Goal: Information Seeking & Learning: Learn about a topic

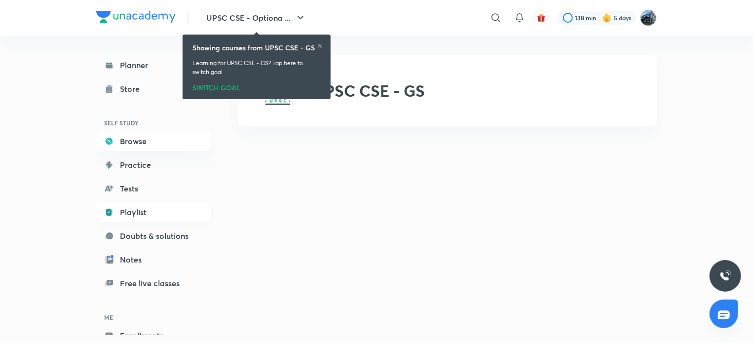
click at [166, 215] on link "Playlist" at bounding box center [153, 212] width 115 height 20
click at [321, 45] on icon at bounding box center [320, 46] width 6 height 6
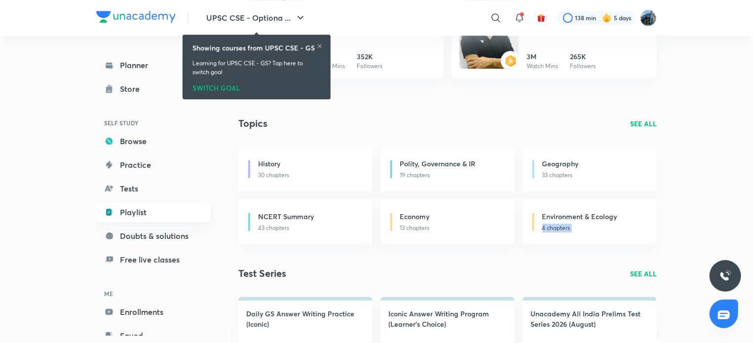
click at [184, 220] on link "Playlist" at bounding box center [153, 212] width 115 height 20
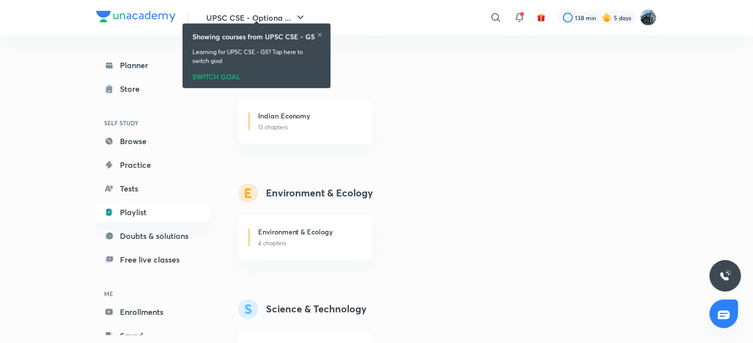
scroll to position [873, 0]
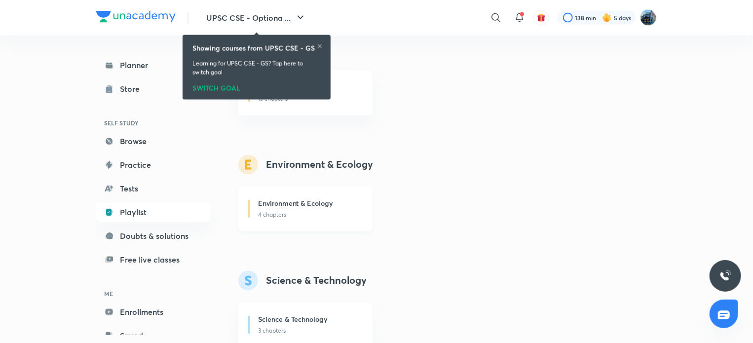
click at [354, 207] on div "Environment & Ecology" at bounding box center [309, 204] width 103 height 12
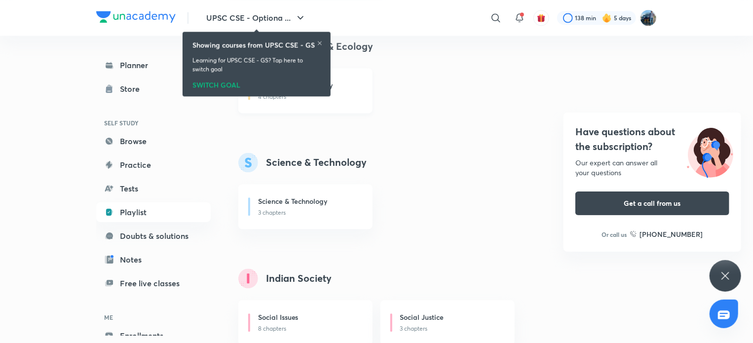
scroll to position [0, 0]
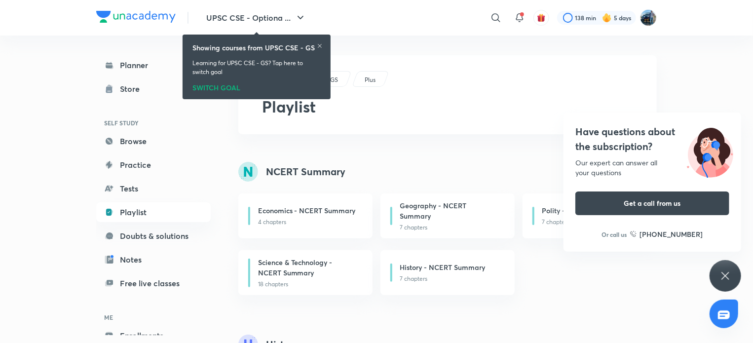
click at [724, 266] on div "Have questions about the subscription? Our expert can answer all your questions…" at bounding box center [726, 276] width 32 height 32
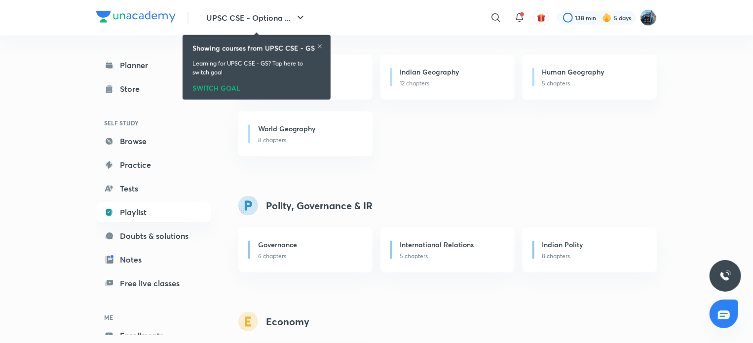
scroll to position [900, 0]
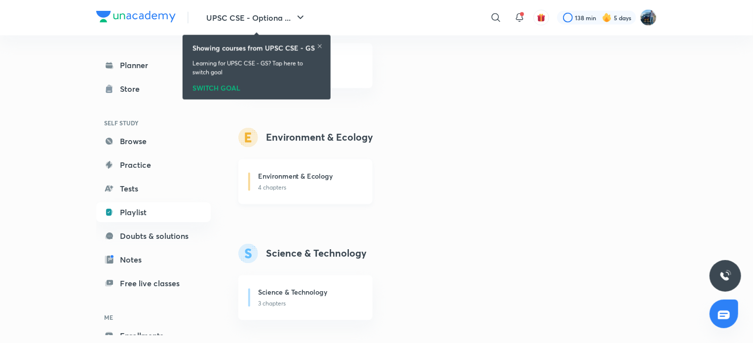
click at [349, 185] on p "4 chapters" at bounding box center [309, 188] width 103 height 9
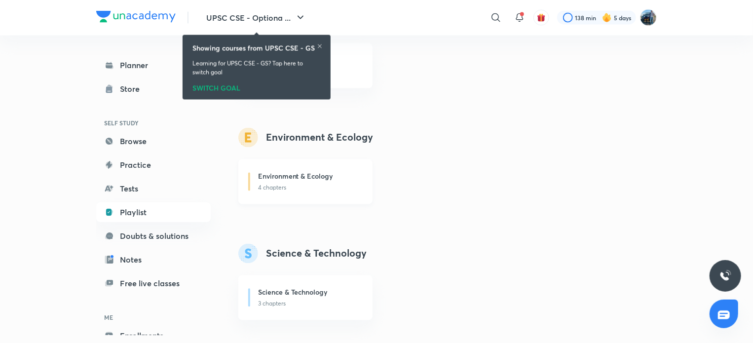
click at [349, 185] on p "4 chapters" at bounding box center [309, 188] width 103 height 9
drag, startPoint x: 349, startPoint y: 185, endPoint x: 302, endPoint y: 182, distance: 47.5
click at [302, 182] on div "Environment & Ecology 4 chapters" at bounding box center [309, 181] width 103 height 21
click at [302, 182] on div "Environment & Ecology" at bounding box center [309, 177] width 103 height 12
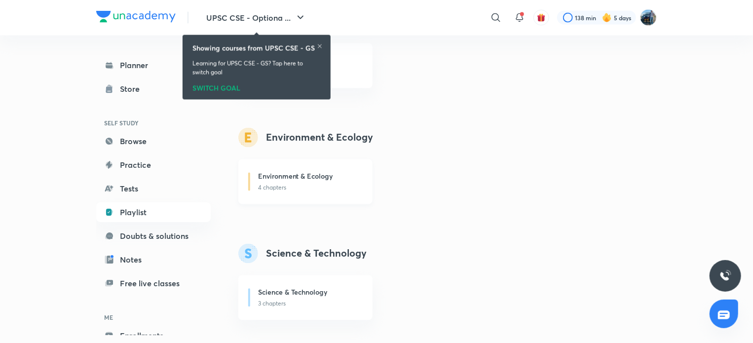
click at [302, 182] on div "Environment & Ecology" at bounding box center [309, 177] width 103 height 12
click at [275, 178] on h6 "Environment & Ecology" at bounding box center [295, 176] width 75 height 10
click at [276, 176] on h6 "Environment & Ecology" at bounding box center [295, 176] width 75 height 10
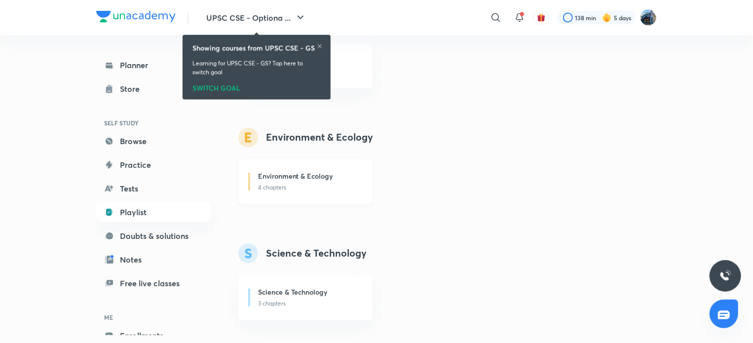
click at [276, 176] on h6 "Environment & Ecology" at bounding box center [295, 176] width 75 height 10
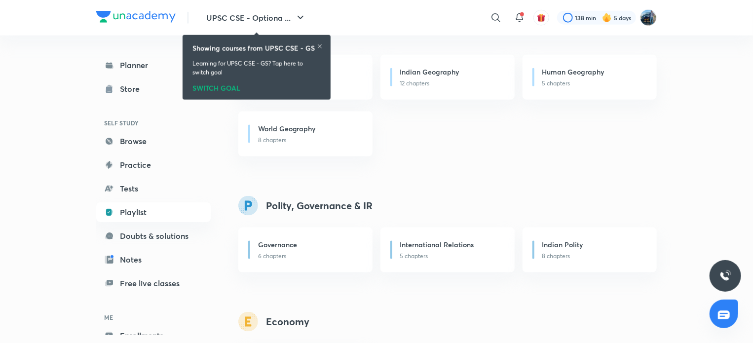
scroll to position [900, 0]
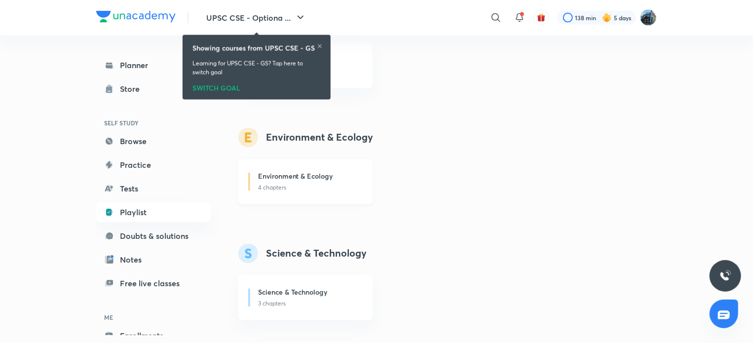
click at [353, 198] on div "Environment & Ecology 4 chapters" at bounding box center [305, 181] width 134 height 45
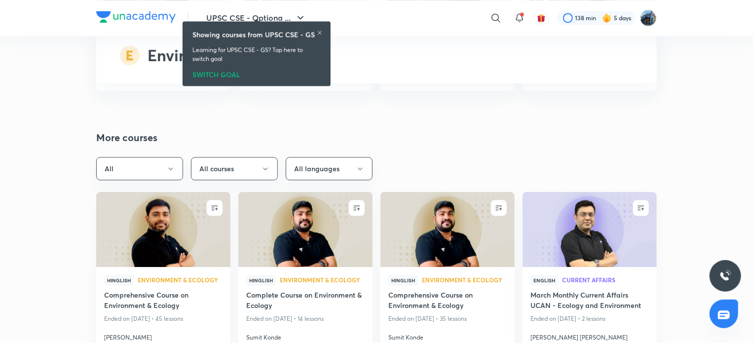
scroll to position [2931, 0]
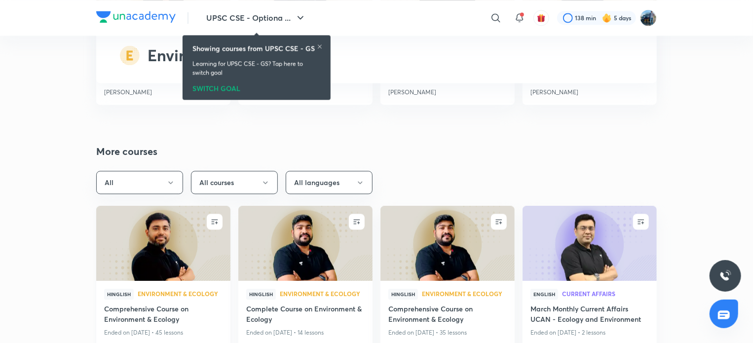
click at [176, 269] on img at bounding box center [163, 243] width 137 height 77
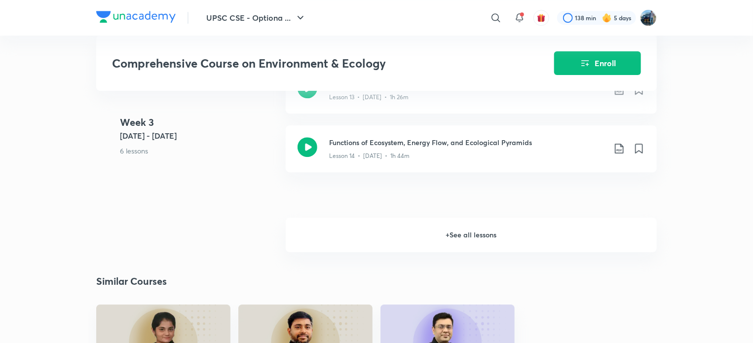
scroll to position [1481, 0]
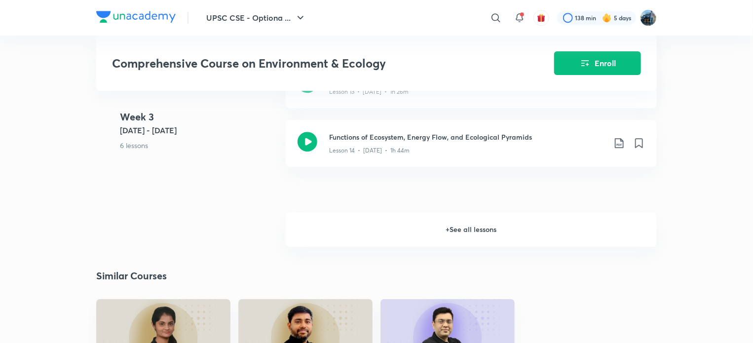
click at [579, 217] on h6 "+ See all lessons" at bounding box center [471, 229] width 371 height 35
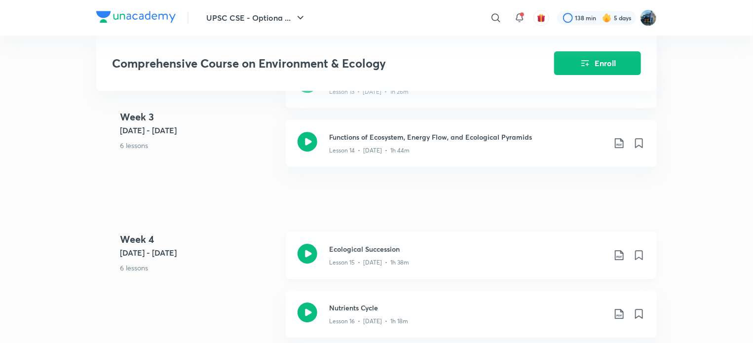
click at [551, 254] on div "Lesson 15 • Mar 24 • 1h 38m" at bounding box center [467, 260] width 276 height 13
